Goal: Transaction & Acquisition: Purchase product/service

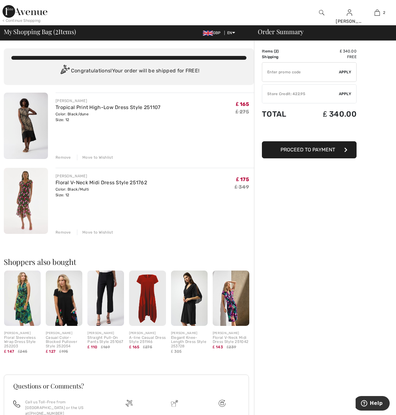
click at [60, 155] on div "Remove" at bounding box center [63, 157] width 15 height 6
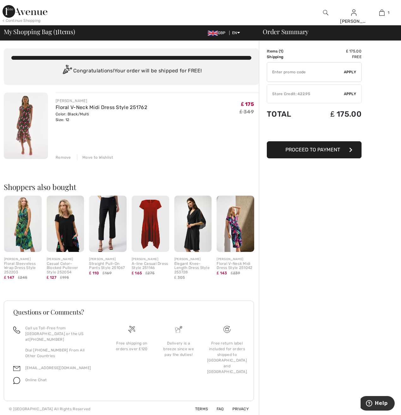
click at [390, 414] on div at bounding box center [200, 416] width 401 height 0
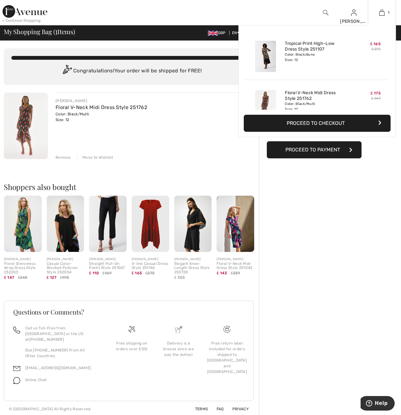
click at [338, 124] on button "Proceed to Checkout" at bounding box center [317, 123] width 147 height 17
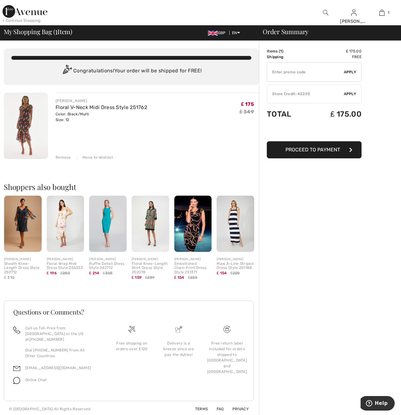
click at [391, 414] on div at bounding box center [200, 416] width 401 height 0
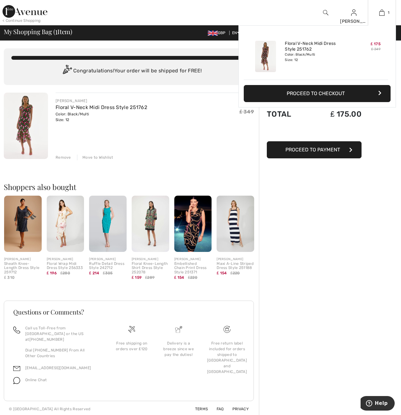
click at [362, 95] on button "Proceed to Checkout" at bounding box center [317, 93] width 147 height 17
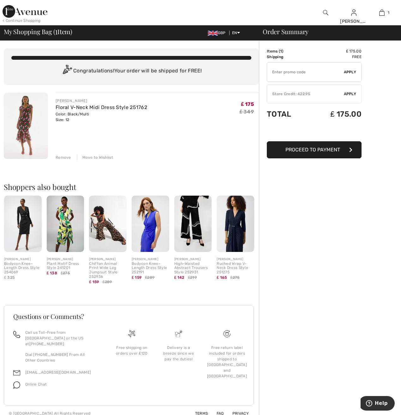
click at [337, 414] on div at bounding box center [200, 421] width 401 height 0
type input "EXTRA20"
type input "NEW15"
type input "FLASH15"
type input "FREEXPRESS"
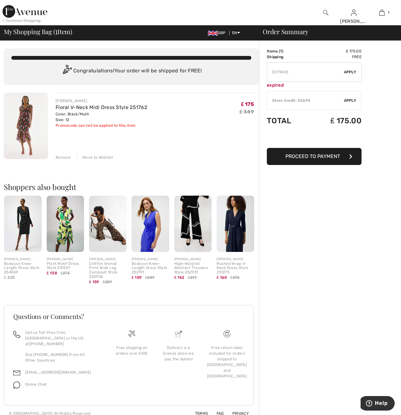
type input "FREEGIFT"
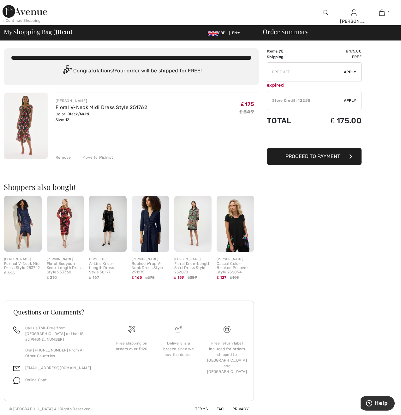
type input "FREEDENIMBAG"
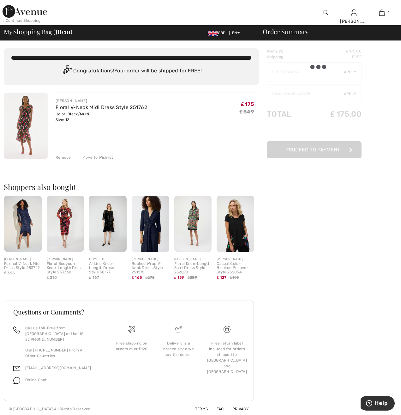
click at [321, 414] on div at bounding box center [200, 416] width 401 height 0
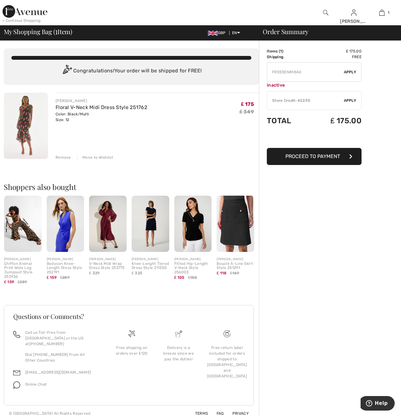
click at [281, 414] on div at bounding box center [200, 421] width 401 height 0
type input "FREEPANT"
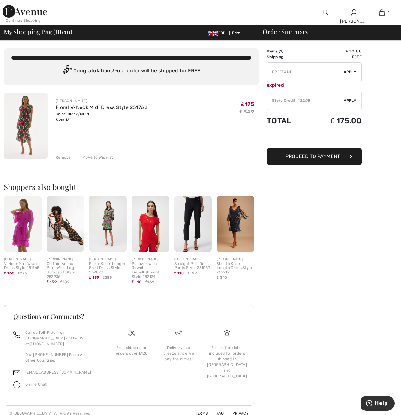
click at [272, 414] on div at bounding box center [200, 421] width 401 height 0
click at [315, 414] on div at bounding box center [200, 421] width 401 height 0
type input "EXTRA20"
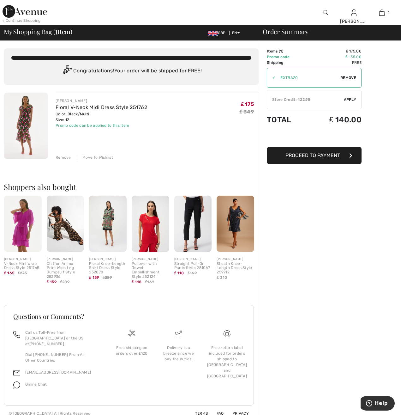
click at [319, 414] on div at bounding box center [200, 421] width 401 height 0
click at [26, 121] on img at bounding box center [26, 126] width 44 height 66
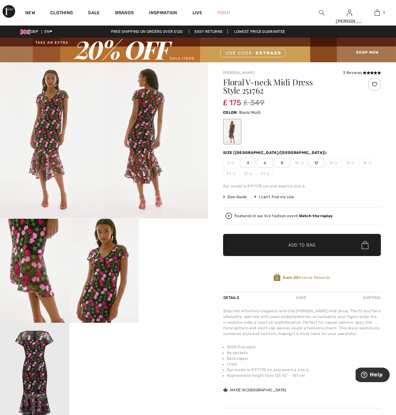
click at [318, 161] on span "12" at bounding box center [316, 162] width 16 height 9
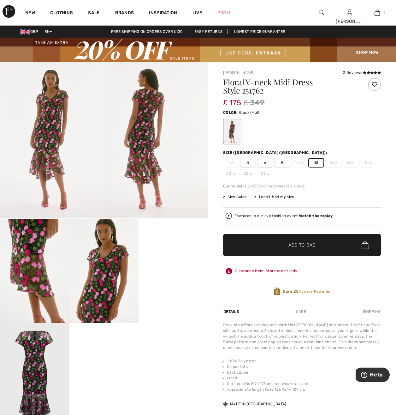
click at [318, 161] on span "12" at bounding box center [316, 162] width 16 height 9
click at [317, 161] on span "12" at bounding box center [316, 162] width 16 height 9
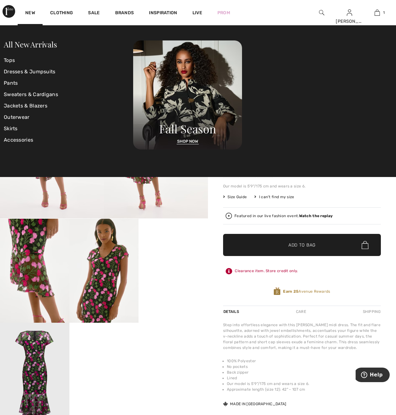
click at [30, 10] on div "New" at bounding box center [30, 12] width 25 height 25
click at [30, 11] on link "New" at bounding box center [30, 13] width 10 height 7
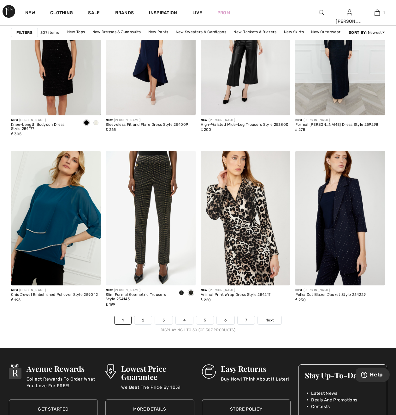
scroll to position [2399, 0]
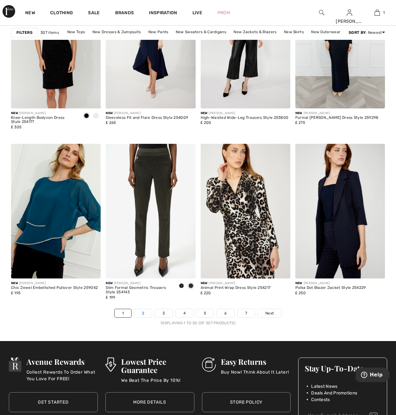
click at [141, 314] on link "2" at bounding box center [142, 313] width 17 height 8
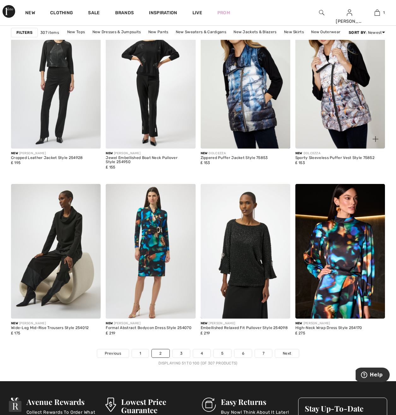
scroll to position [2368, 0]
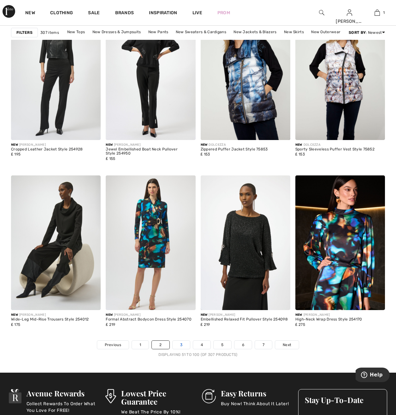
click at [176, 345] on link "3" at bounding box center [181, 344] width 17 height 8
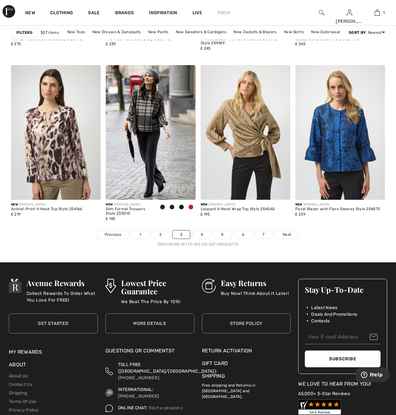
scroll to position [2494, 0]
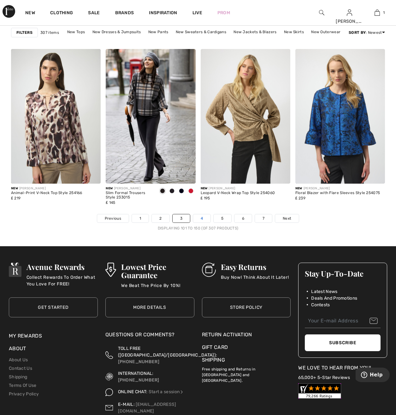
click at [203, 219] on link "4" at bounding box center [201, 218] width 17 height 8
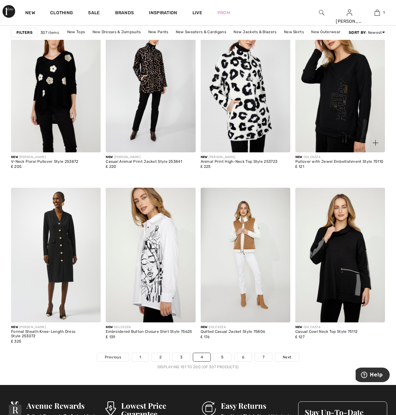
scroll to position [2399, 0]
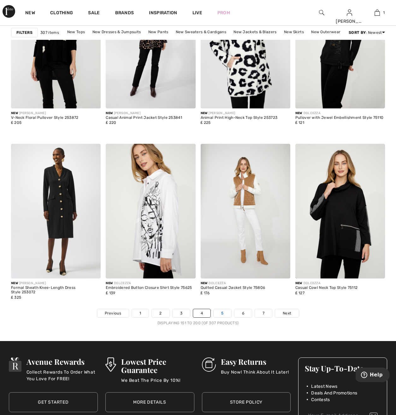
click at [225, 312] on link "5" at bounding box center [222, 313] width 17 height 8
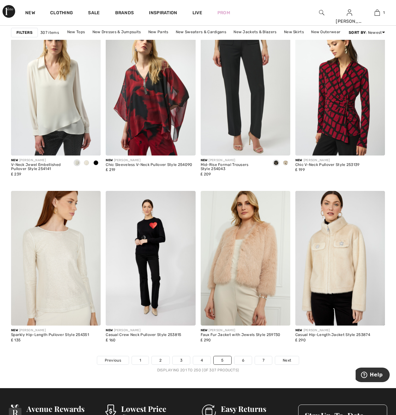
scroll to position [2368, 0]
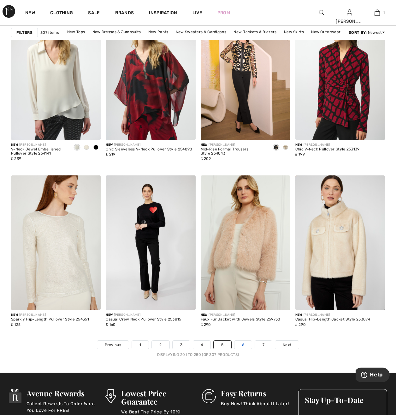
click at [246, 343] on link "6" at bounding box center [243, 344] width 17 height 8
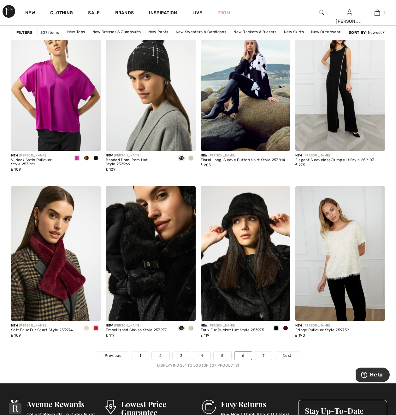
scroll to position [2399, 0]
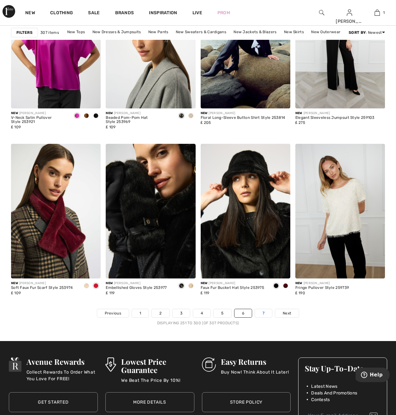
click at [264, 313] on link "7" at bounding box center [263, 313] width 17 height 8
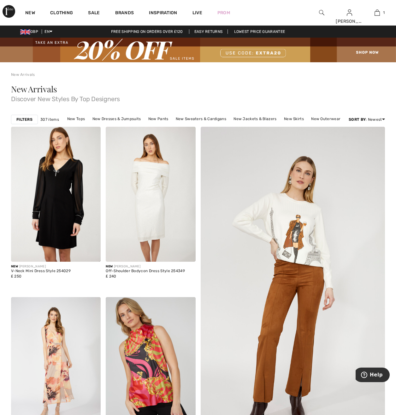
click at [179, 58] on img at bounding box center [198, 50] width 396 height 25
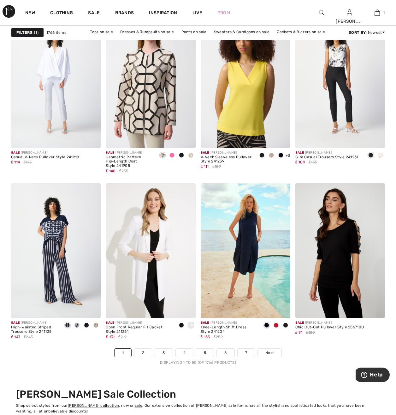
scroll to position [2368, 0]
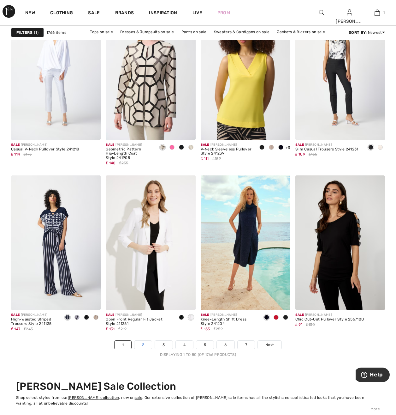
click at [145, 343] on link "2" at bounding box center [142, 344] width 17 height 8
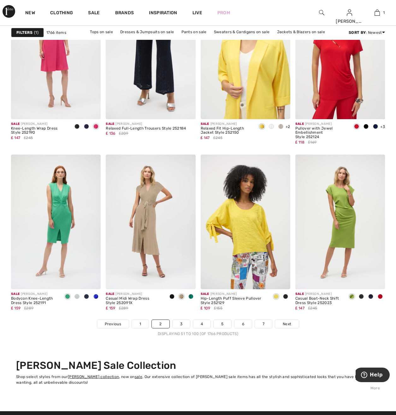
scroll to position [2399, 0]
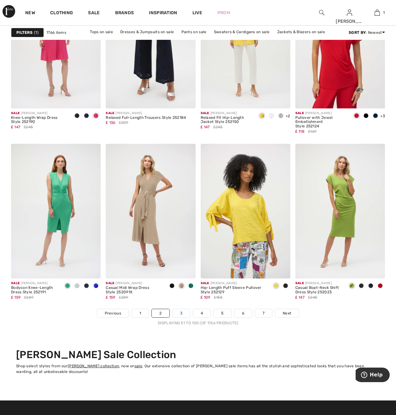
click at [184, 314] on link "3" at bounding box center [181, 313] width 17 height 8
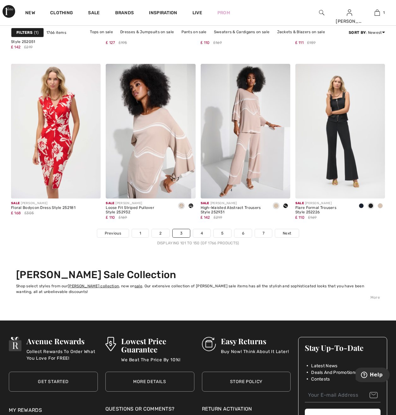
scroll to position [2526, 0]
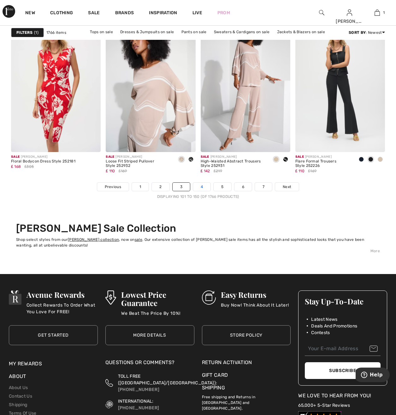
click at [202, 189] on link "4" at bounding box center [201, 186] width 17 height 8
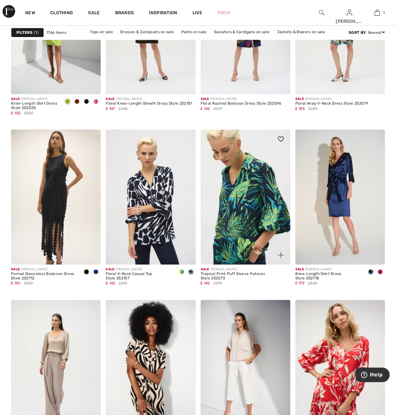
scroll to position [1042, 0]
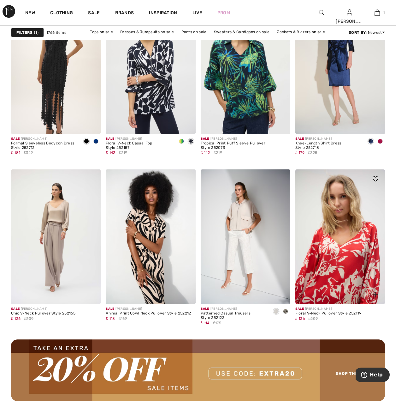
click at [337, 253] on img at bounding box center [341, 236] width 90 height 134
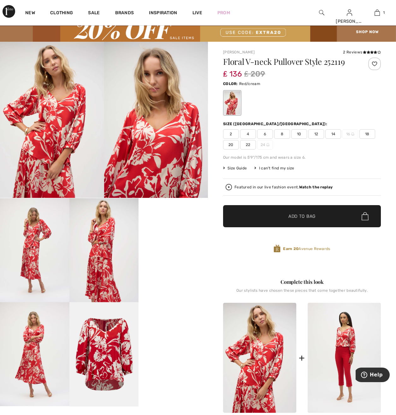
scroll to position [32, 0]
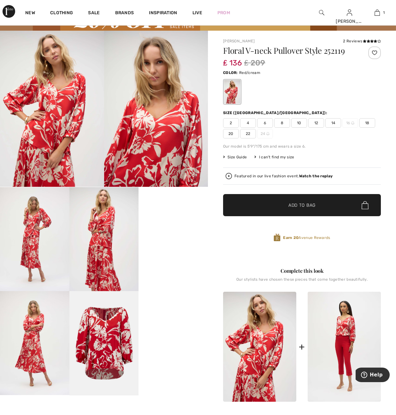
click at [317, 121] on span "12" at bounding box center [316, 122] width 16 height 9
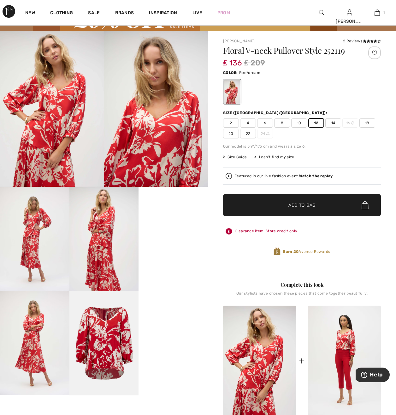
click at [291, 209] on span "✔ Added to Bag Add to Bag" at bounding box center [302, 205] width 158 height 22
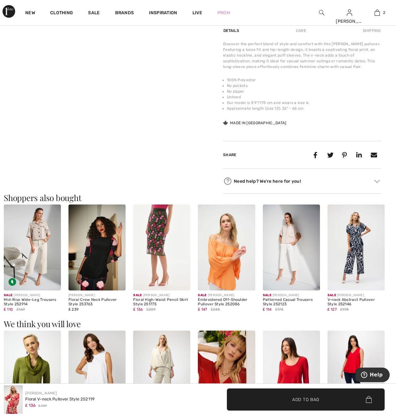
scroll to position [474, 0]
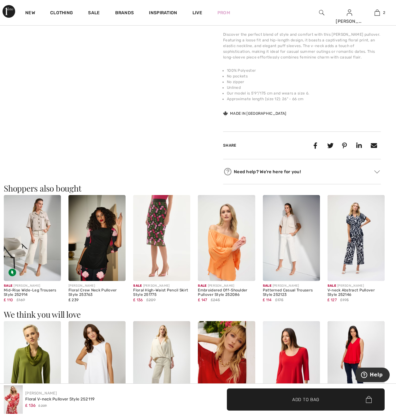
click at [159, 230] on img at bounding box center [161, 238] width 57 height 86
